Goal: Task Accomplishment & Management: Complete application form

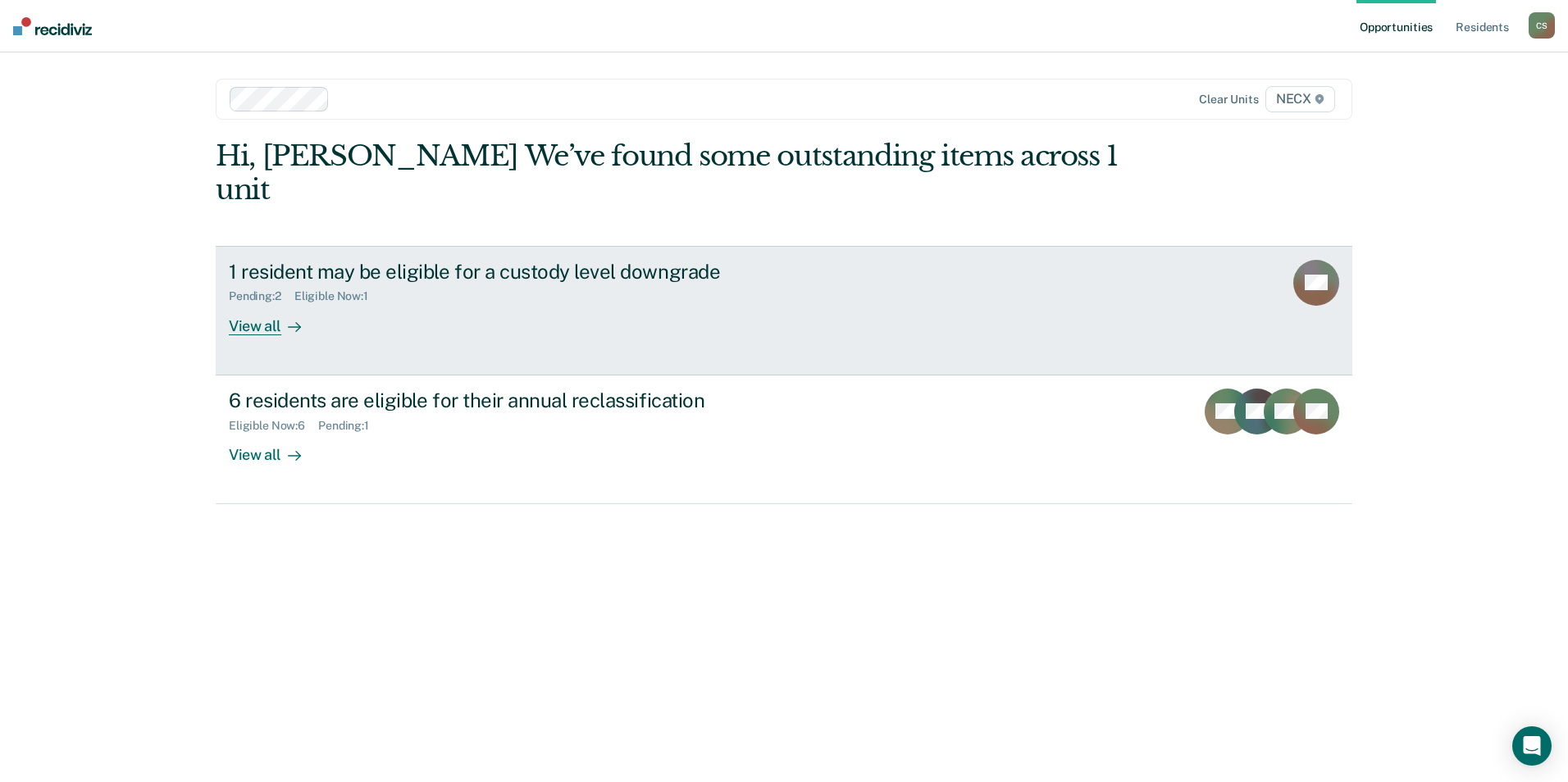
click at [263, 303] on div "View all" at bounding box center [274, 319] width 92 height 32
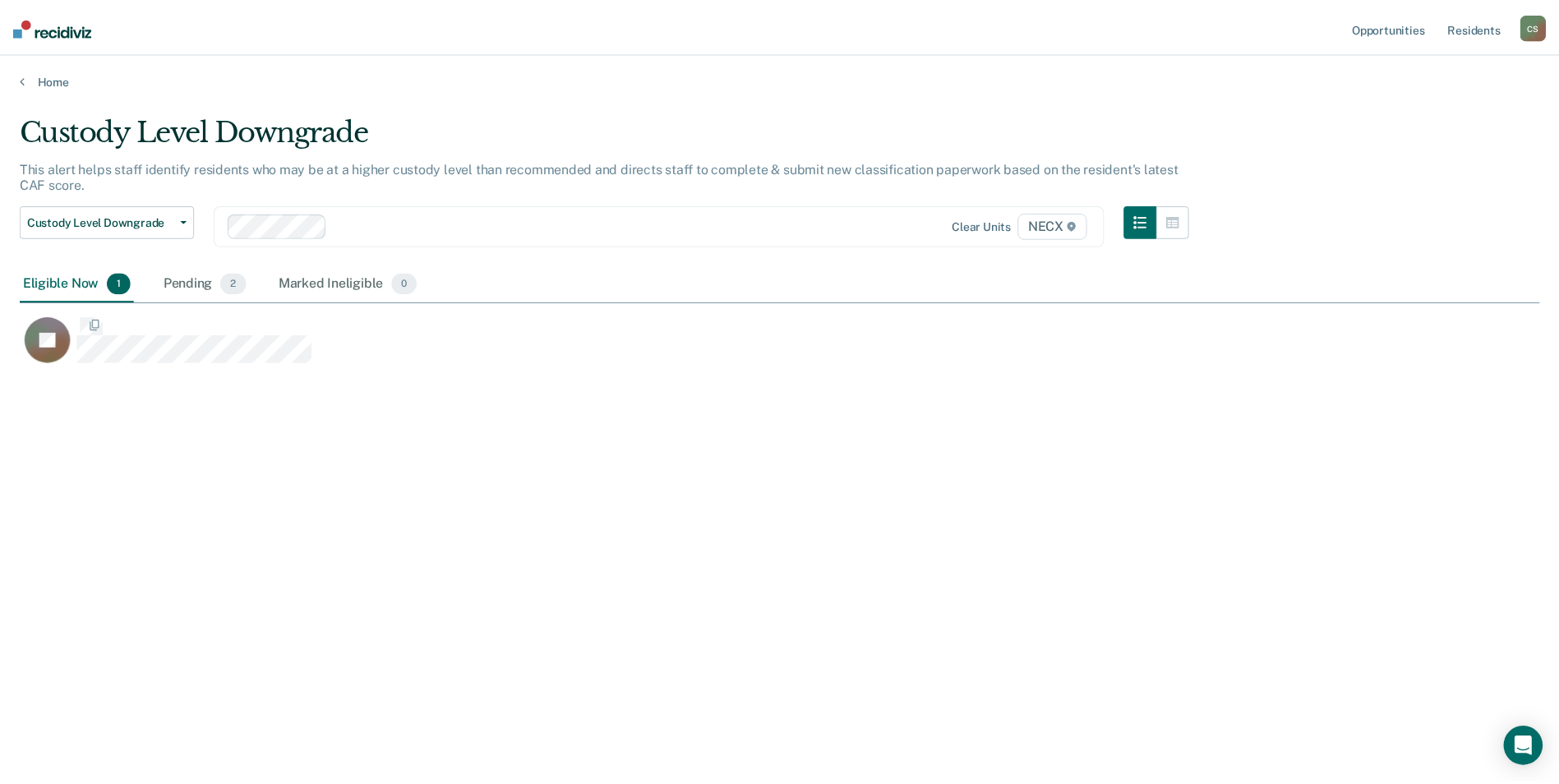
scroll to position [535, 1519]
click at [194, 277] on div "Pending 2" at bounding box center [205, 283] width 89 height 36
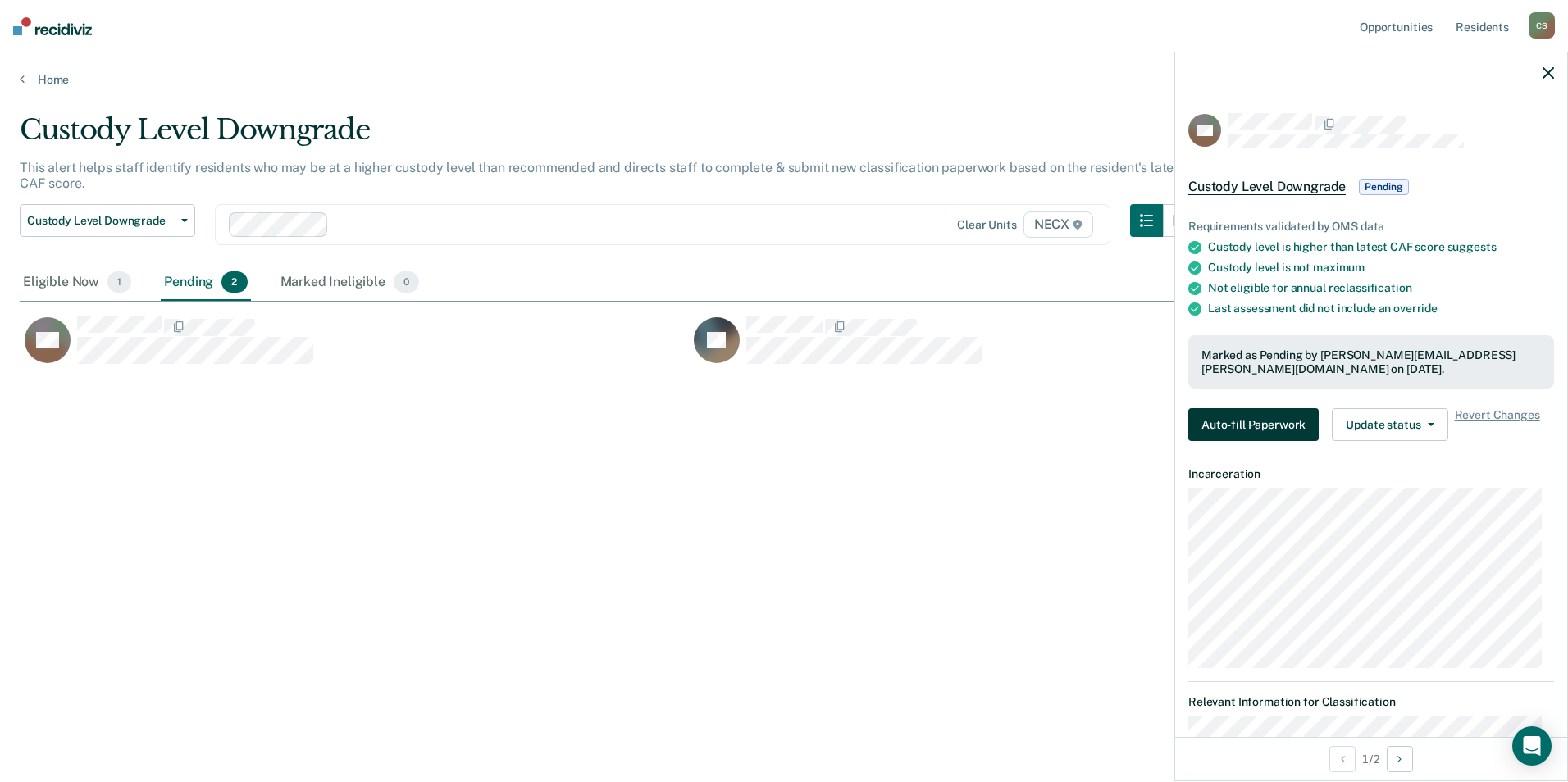
click at [1240, 424] on button "Auto-fill Paperwork" at bounding box center [1253, 424] width 130 height 33
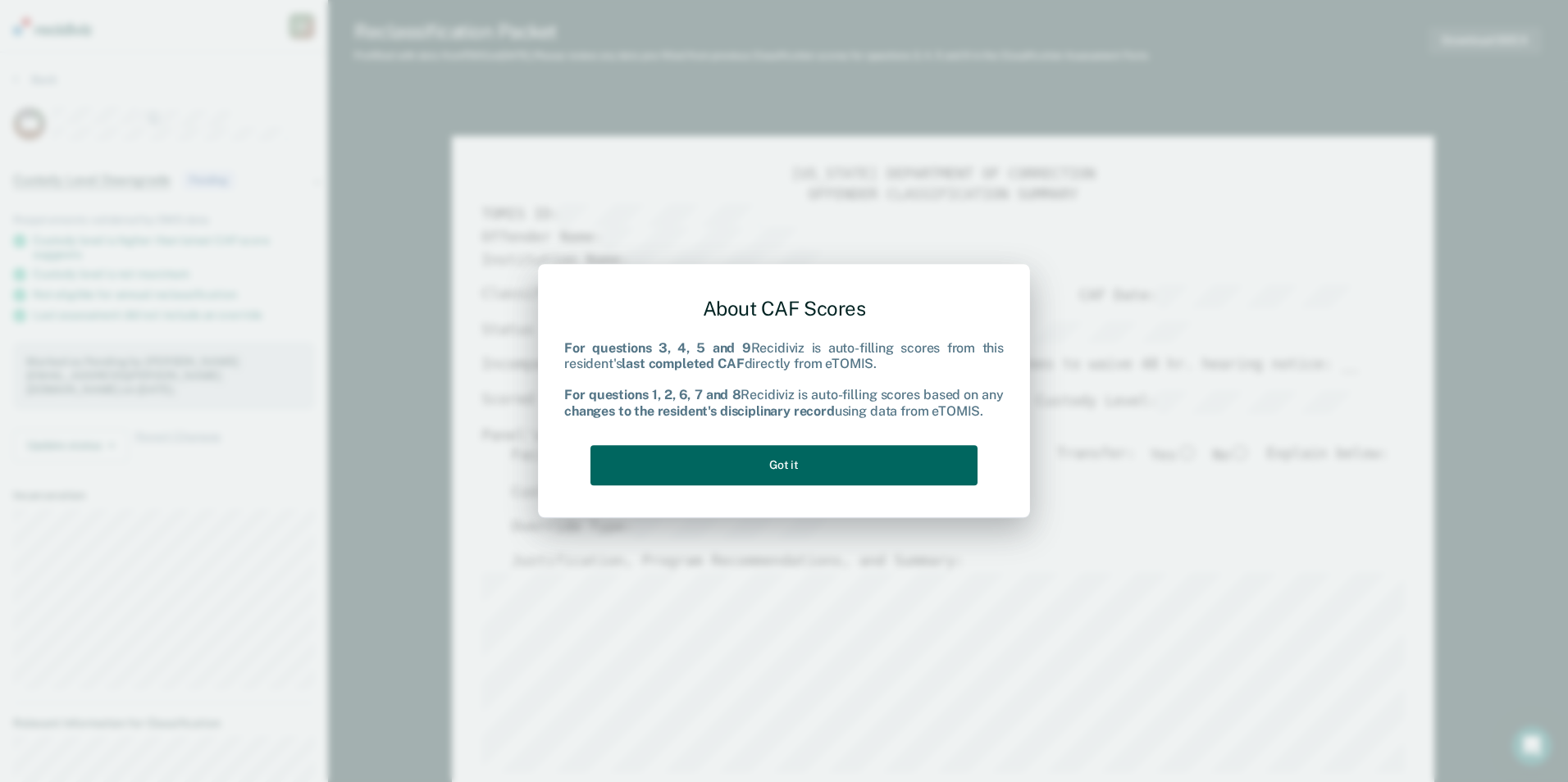
click at [801, 472] on button "Got it" at bounding box center [784, 466] width 387 height 40
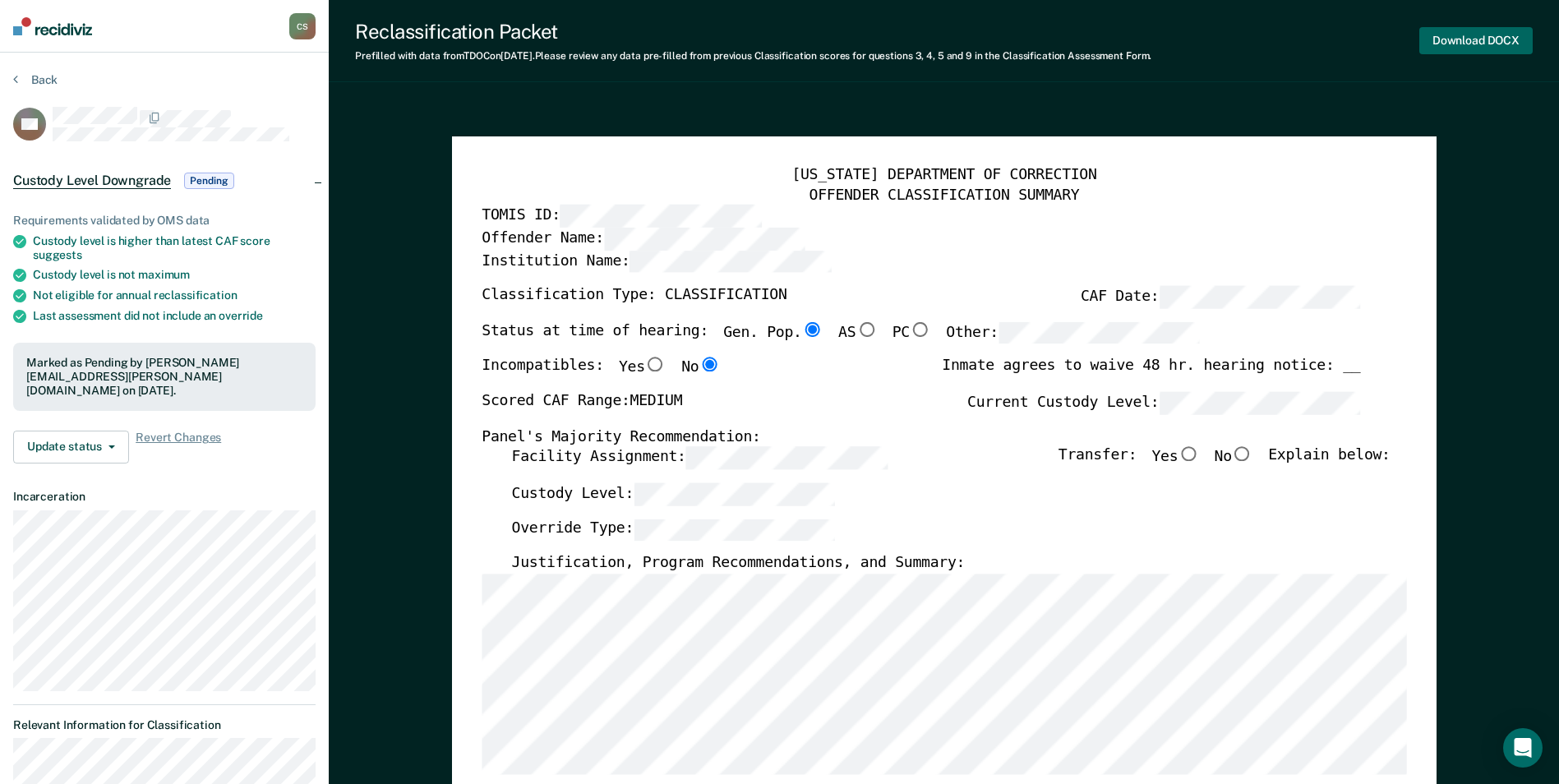
click at [1463, 39] on button "Download DOCX" at bounding box center [1475, 41] width 113 height 28
type textarea "x"
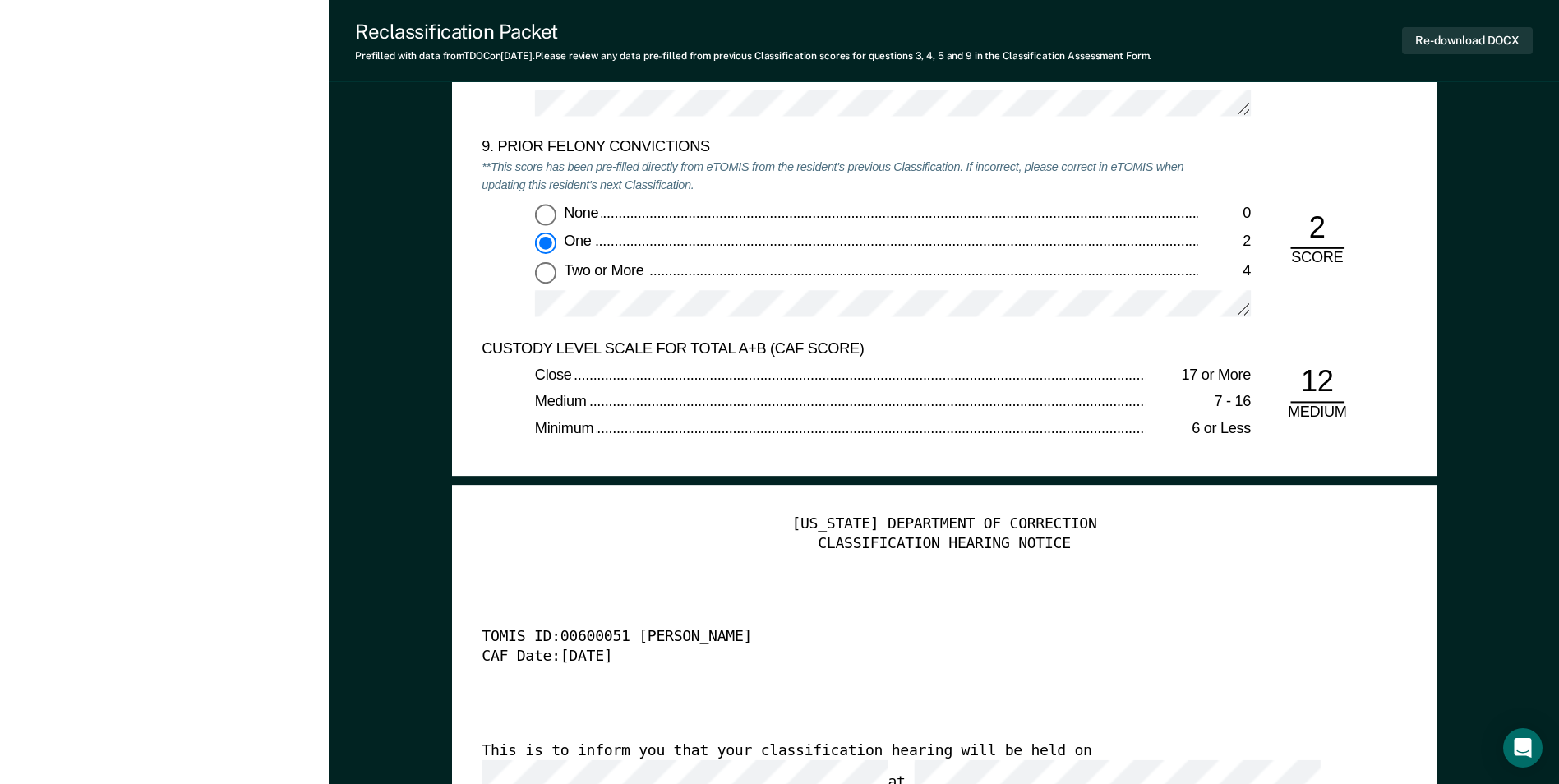
scroll to position [3388, 0]
